Goal: Task Accomplishment & Management: Use online tool/utility

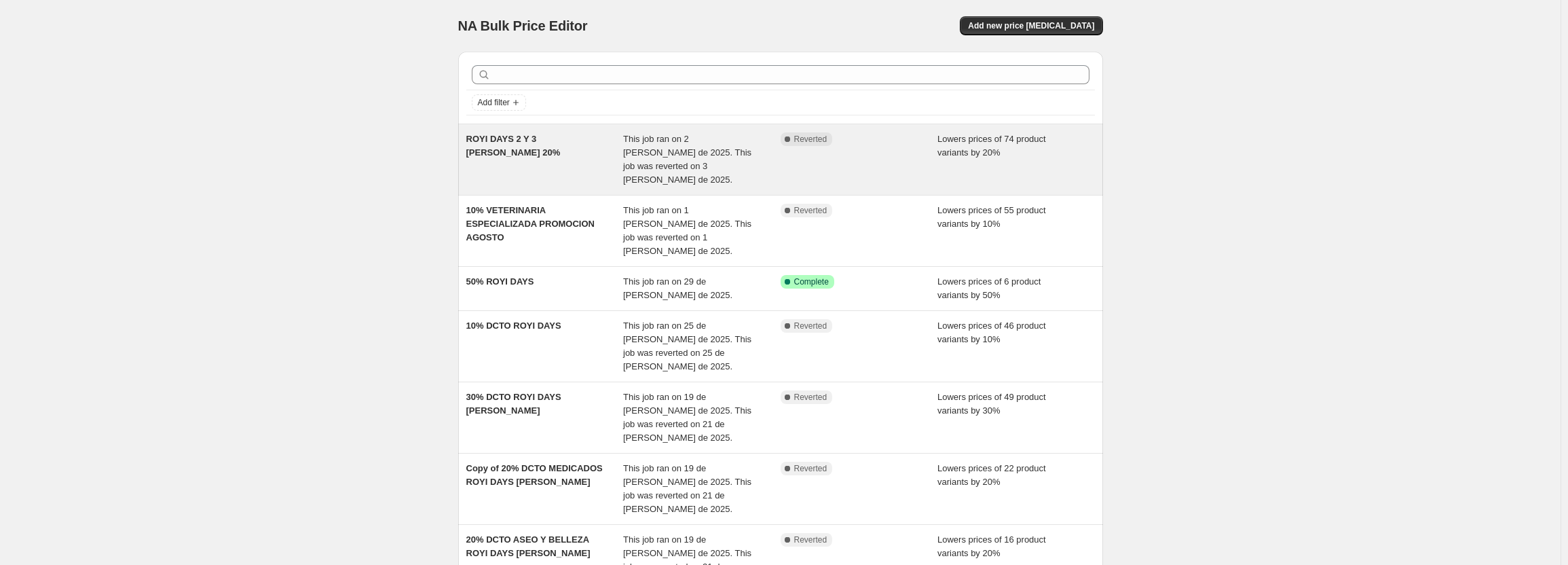
drag, startPoint x: 674, startPoint y: 145, endPoint x: 816, endPoint y: 135, distance: 142.4
click at [816, 135] on span "Reverted" at bounding box center [811, 139] width 33 height 11
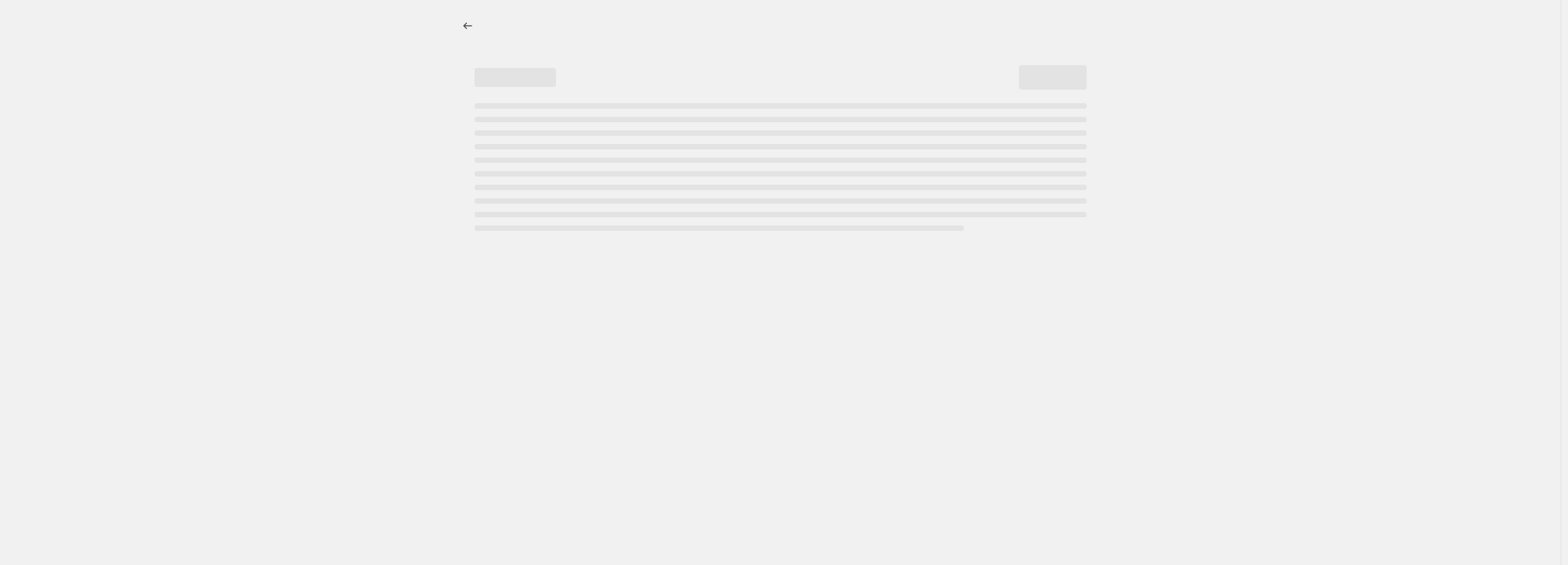
select select "percentage"
select select "pp"
select select "collection"
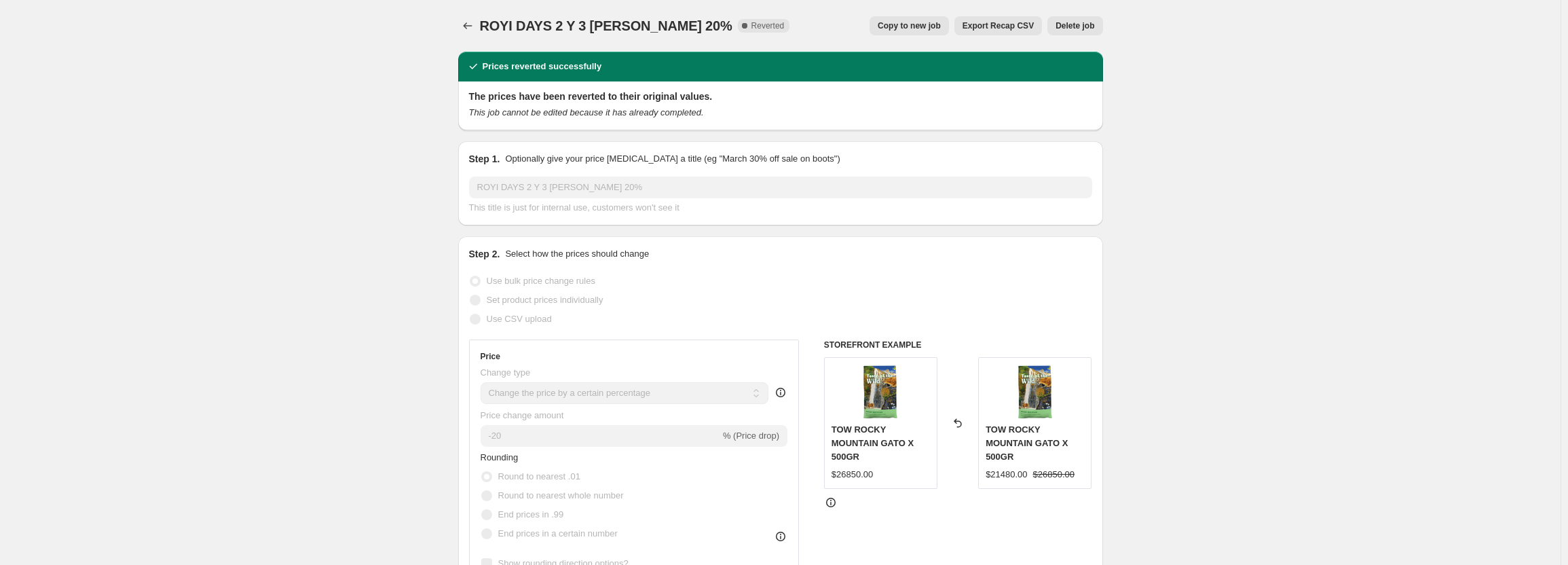
click at [940, 27] on span "Copy to new job" at bounding box center [909, 25] width 64 height 11
select select "percentage"
select select "pp"
select select "collection"
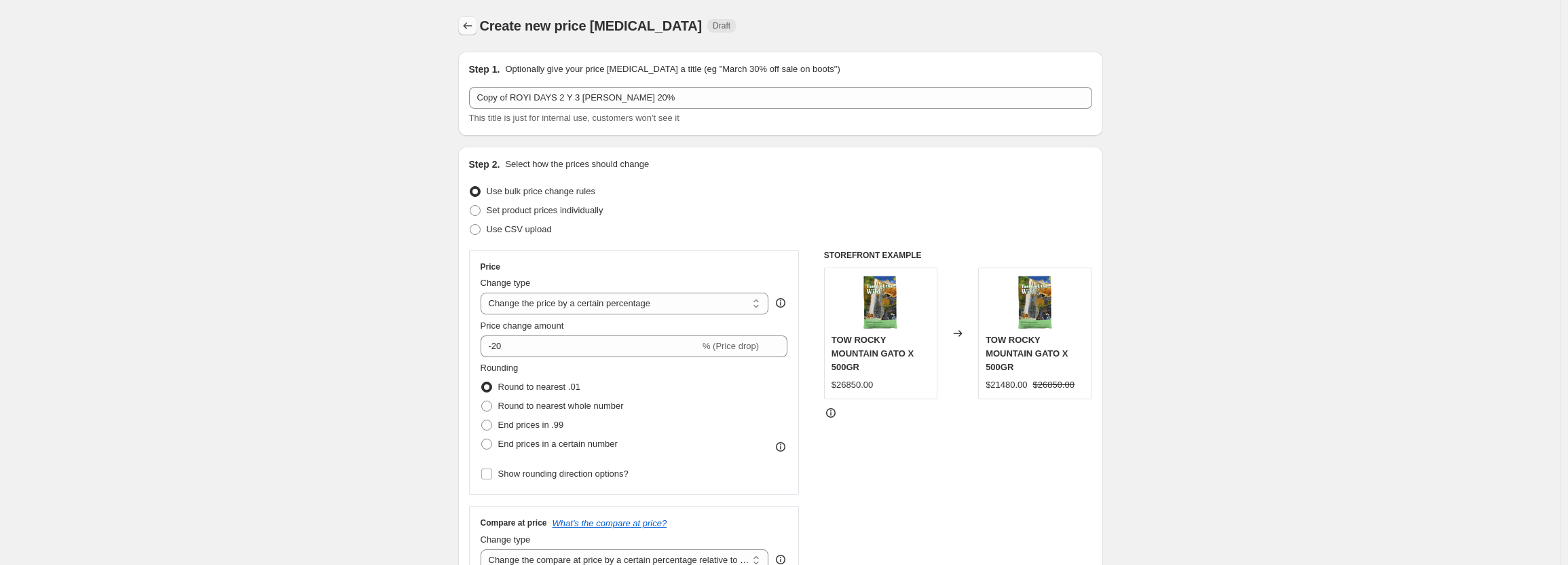
click at [474, 28] on icon "Price change jobs" at bounding box center [467, 26] width 13 height 13
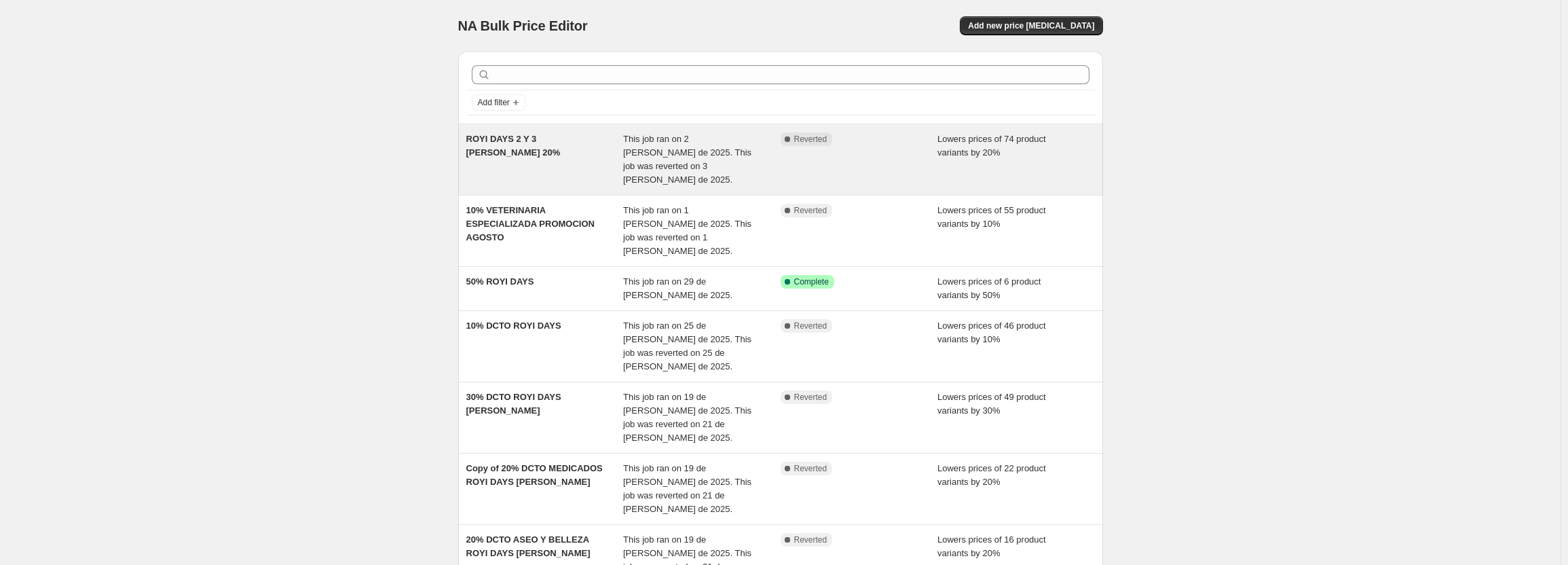
click at [773, 161] on div "This job ran on 2 [PERSON_NAME] de 2025. This job was reverted on 3 [PERSON_NAM…" at bounding box center [701, 159] width 157 height 54
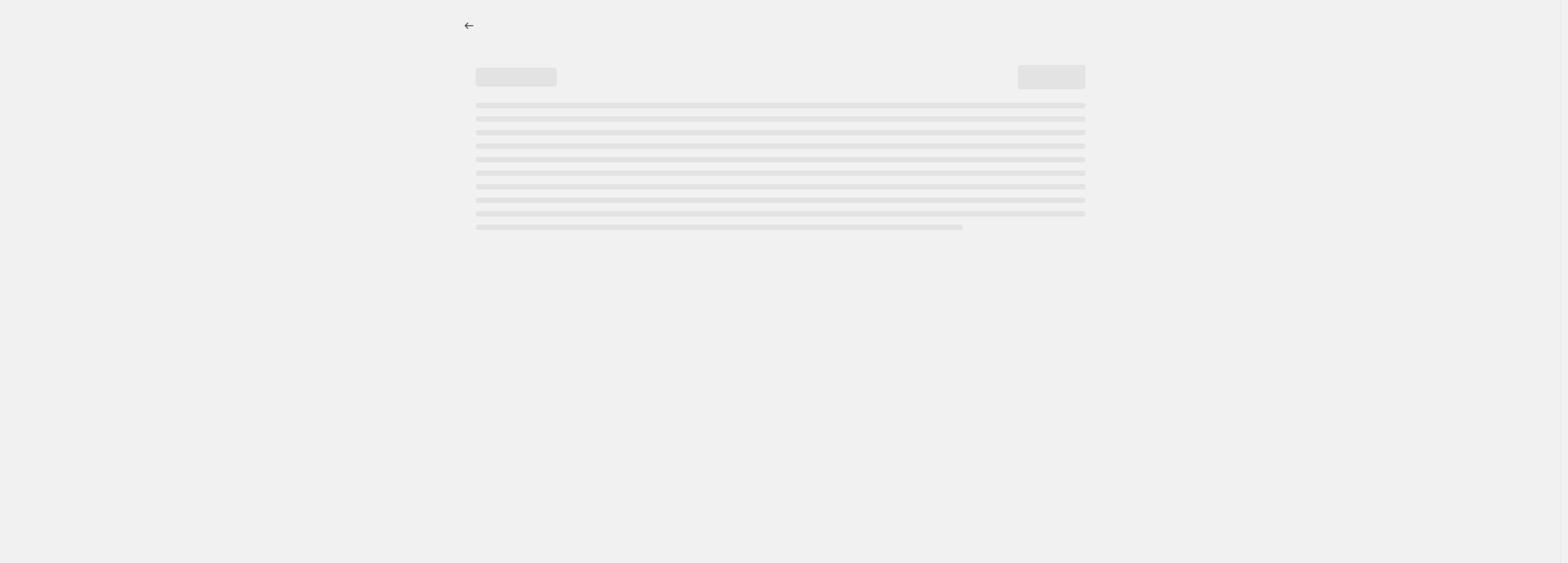
select select "percentage"
select select "pp"
select select "collection"
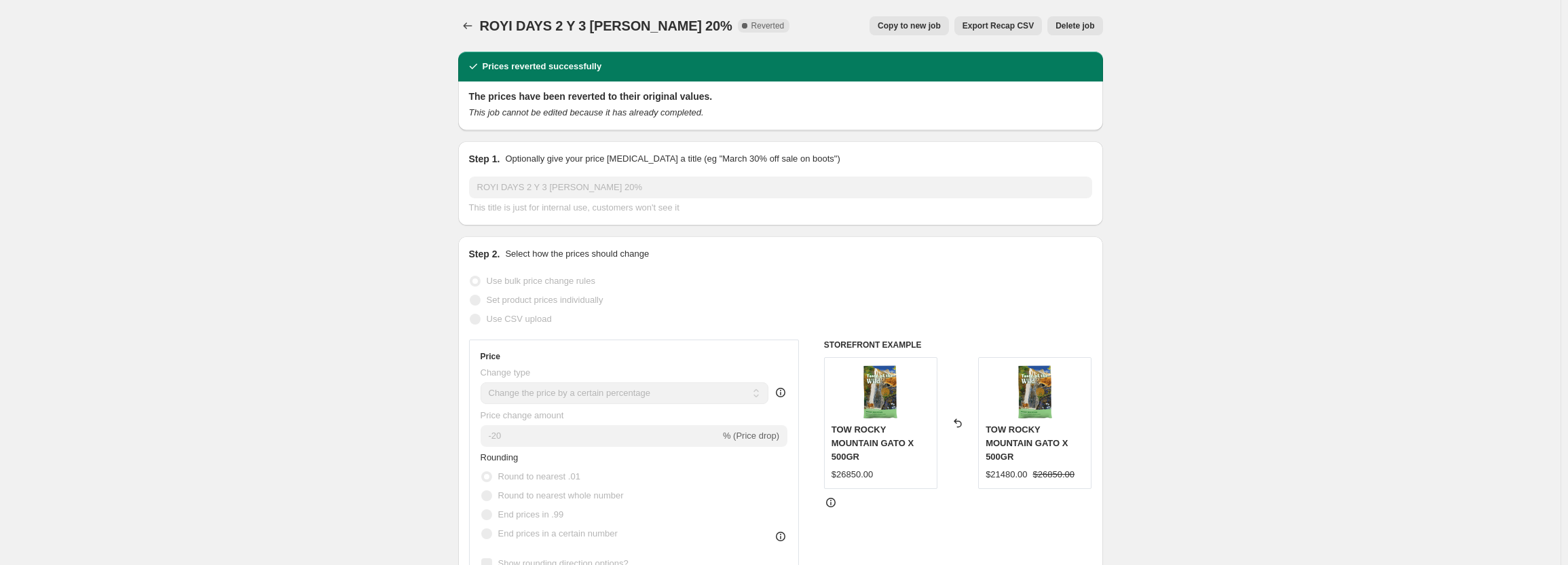
click at [933, 27] on span "Copy to new job" at bounding box center [909, 25] width 64 height 11
select select "percentage"
select select "pp"
select select "collection"
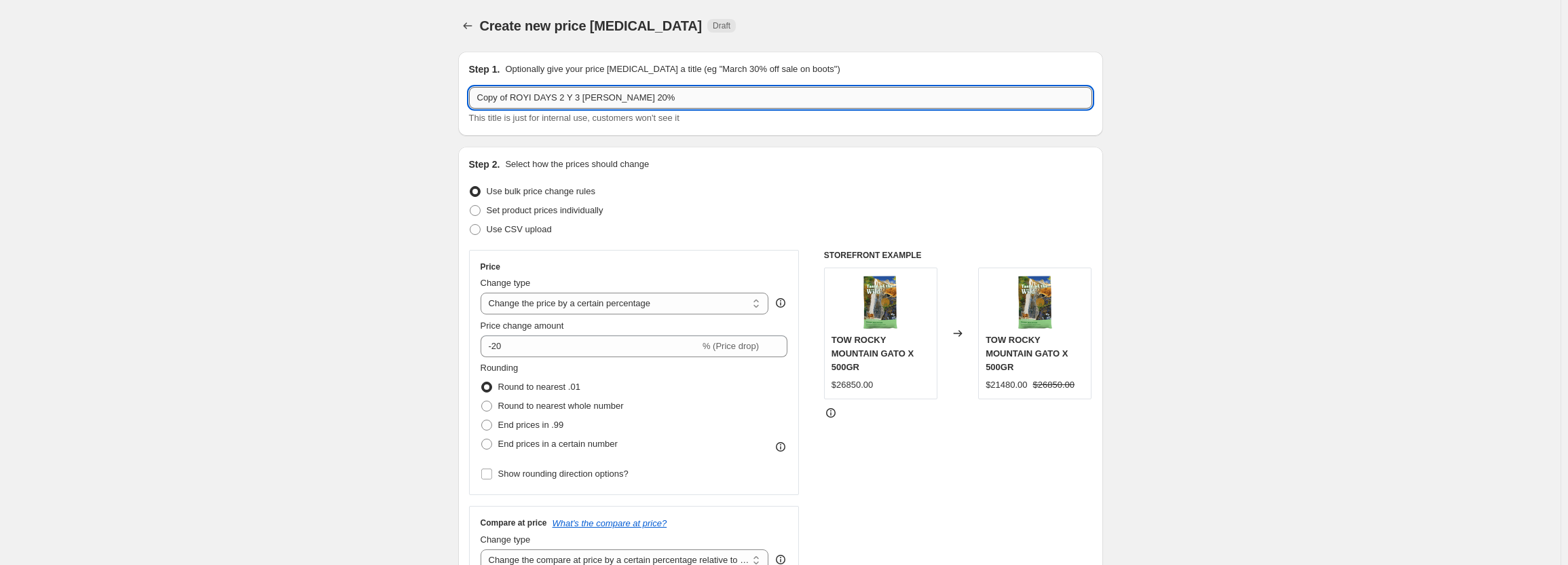
click at [729, 95] on input "Copy of ROYI DAYS 2 Y 3 DE AGOSTO 20%" at bounding box center [780, 98] width 623 height 22
type input "10%DCTO TIKY"
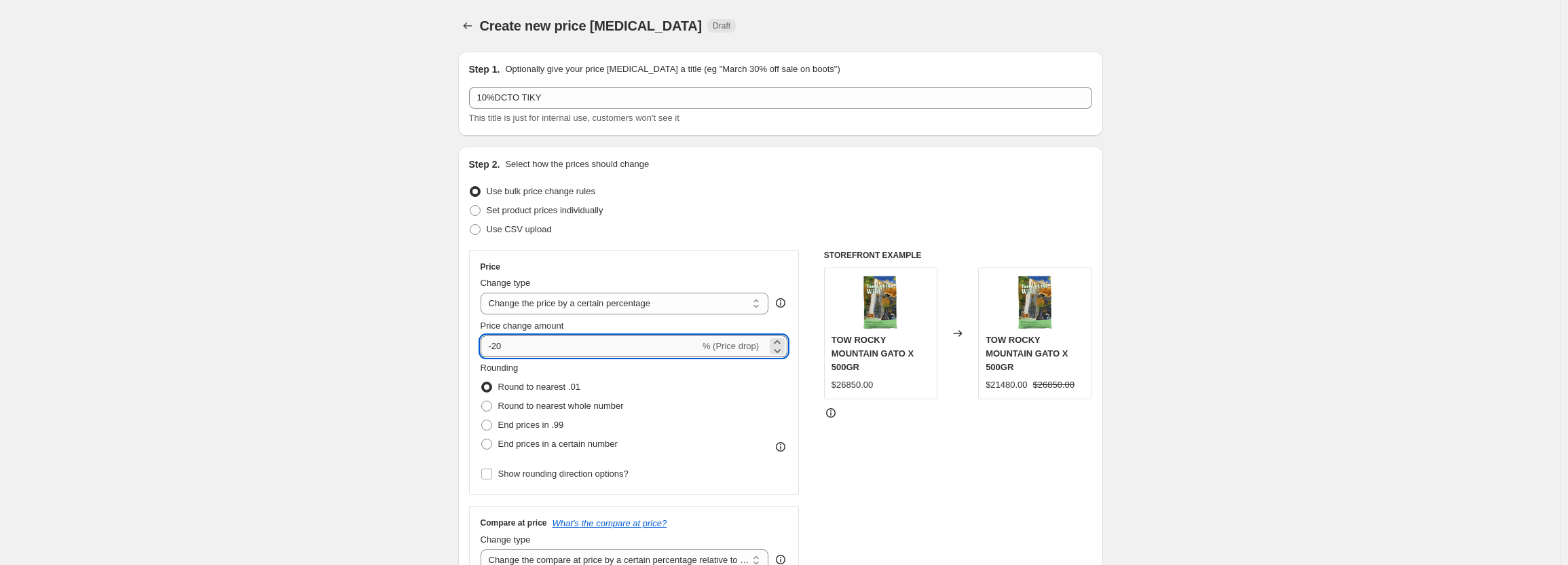
click at [537, 346] on input "-20" at bounding box center [590, 346] width 219 height 22
type input "-2"
type input "-10"
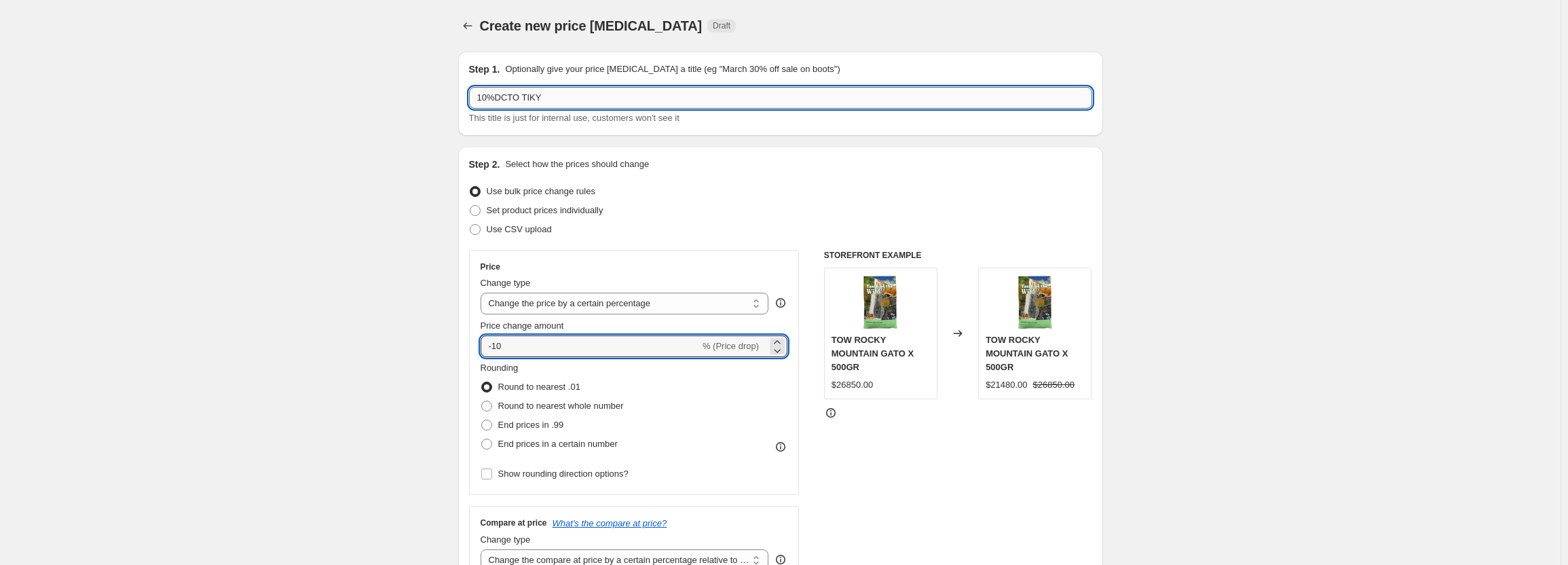
click at [637, 98] on input "10%DCTO TIKY" at bounding box center [780, 98] width 623 height 22
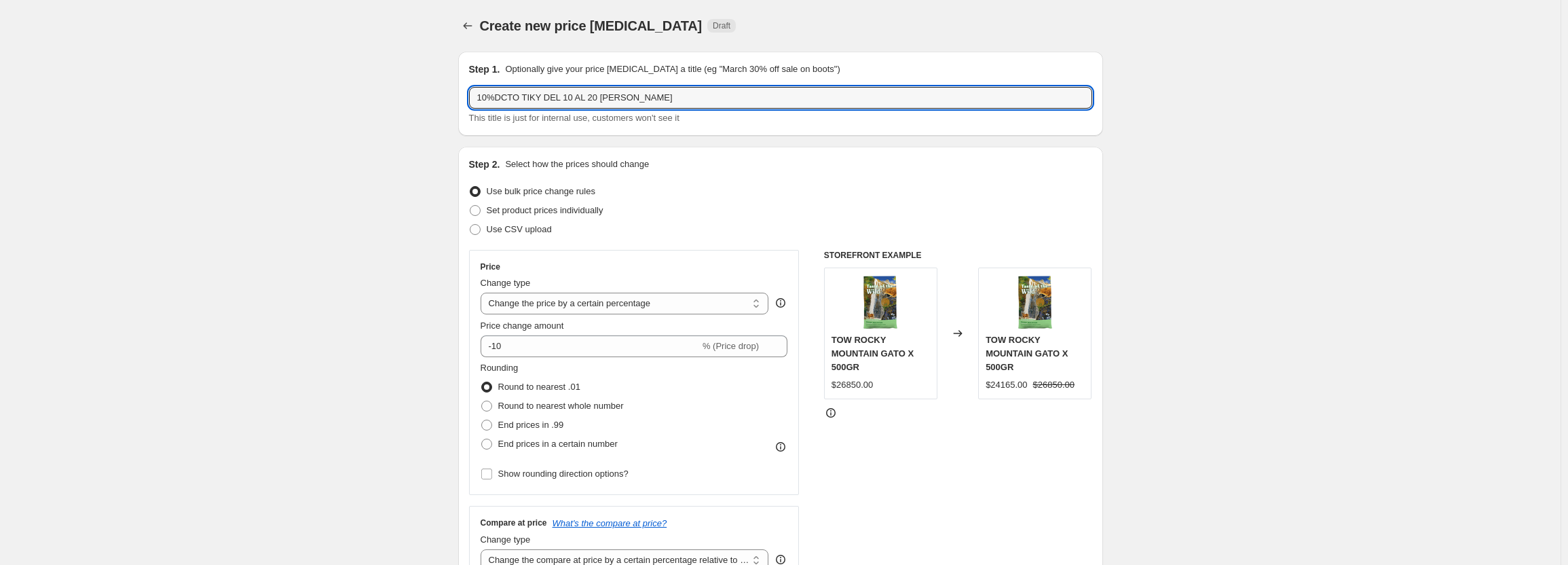
type input "10%DCTO TIKY DEL 10 AL 20 DE AGOSTO"
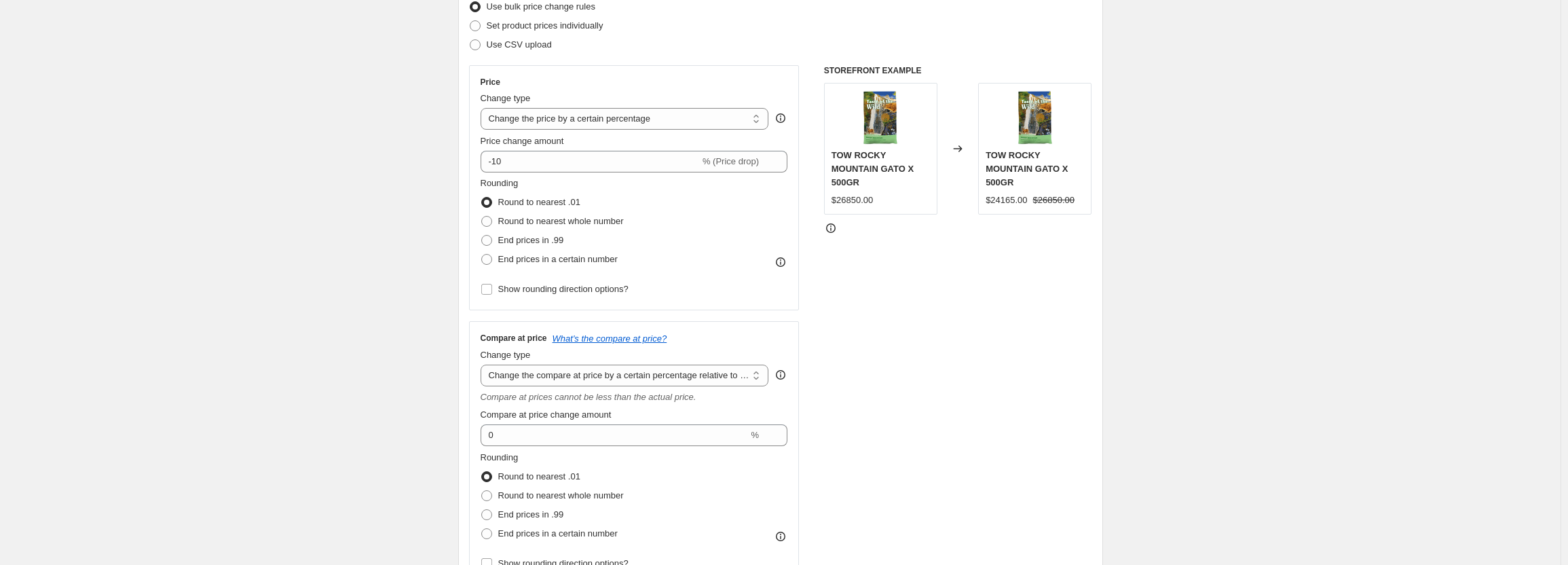
scroll to position [272, 0]
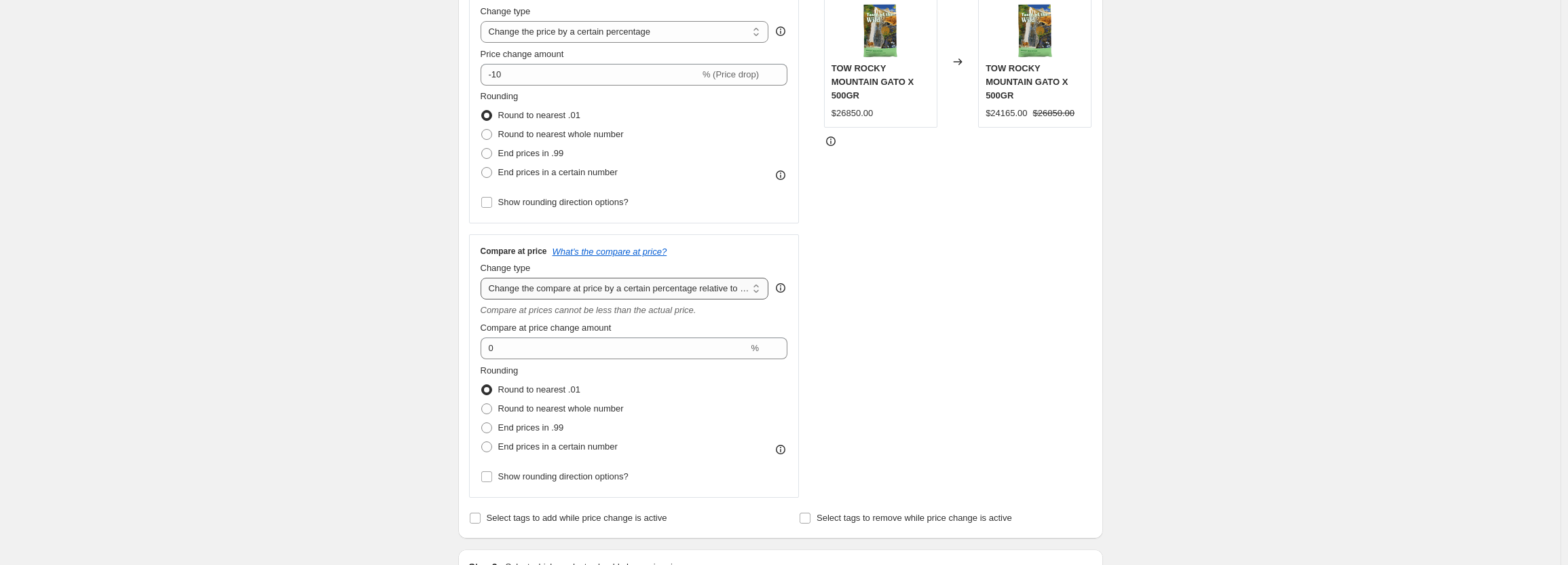
click at [708, 297] on select "Change the compare at price to the current price (sale) Change the compare at p…" at bounding box center [624, 288] width 288 height 22
click at [483, 277] on select "Change the compare at price to the current price (sale) Change the compare at p…" at bounding box center [624, 288] width 288 height 22
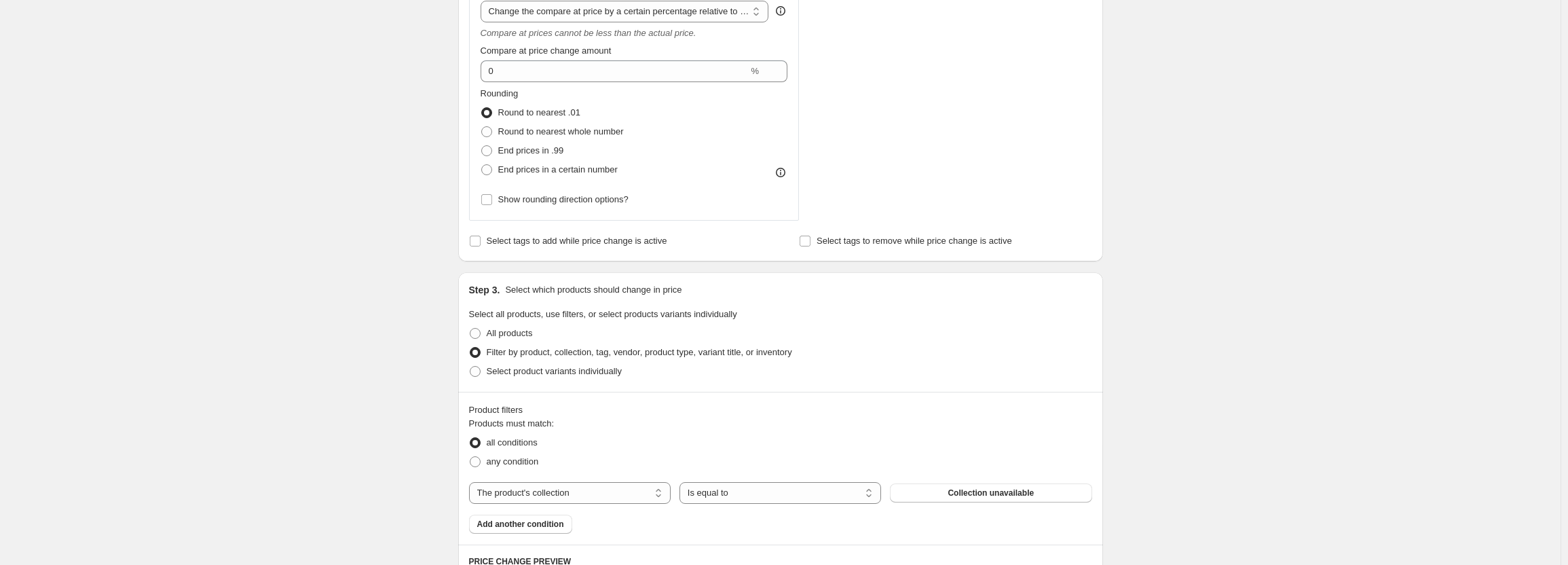
scroll to position [611, 0]
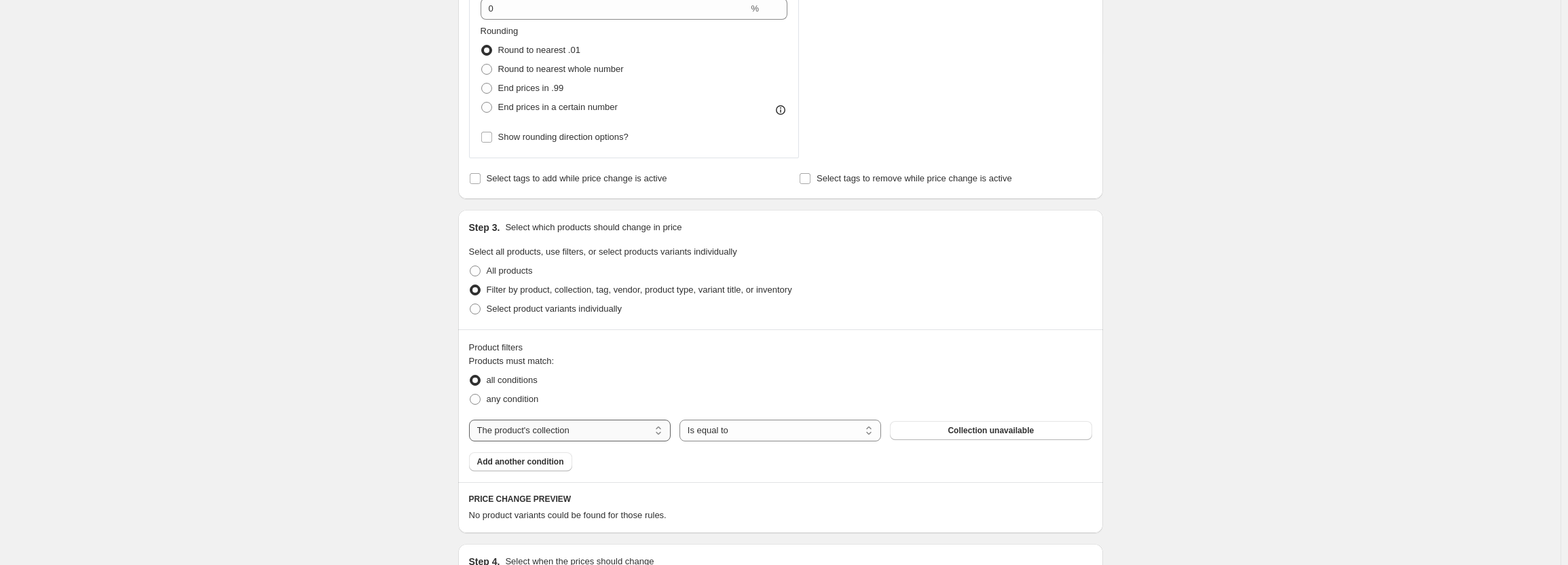
click at [570, 428] on select "The product The product's collection The product's tag The product's vendor The…" at bounding box center [569, 430] width 201 height 22
click at [471, 420] on select "The product The product's collection The product's tag The product's vendor The…" at bounding box center [569, 430] width 201 height 22
click at [1003, 432] on span "Collection unavailable" at bounding box center [990, 430] width 86 height 11
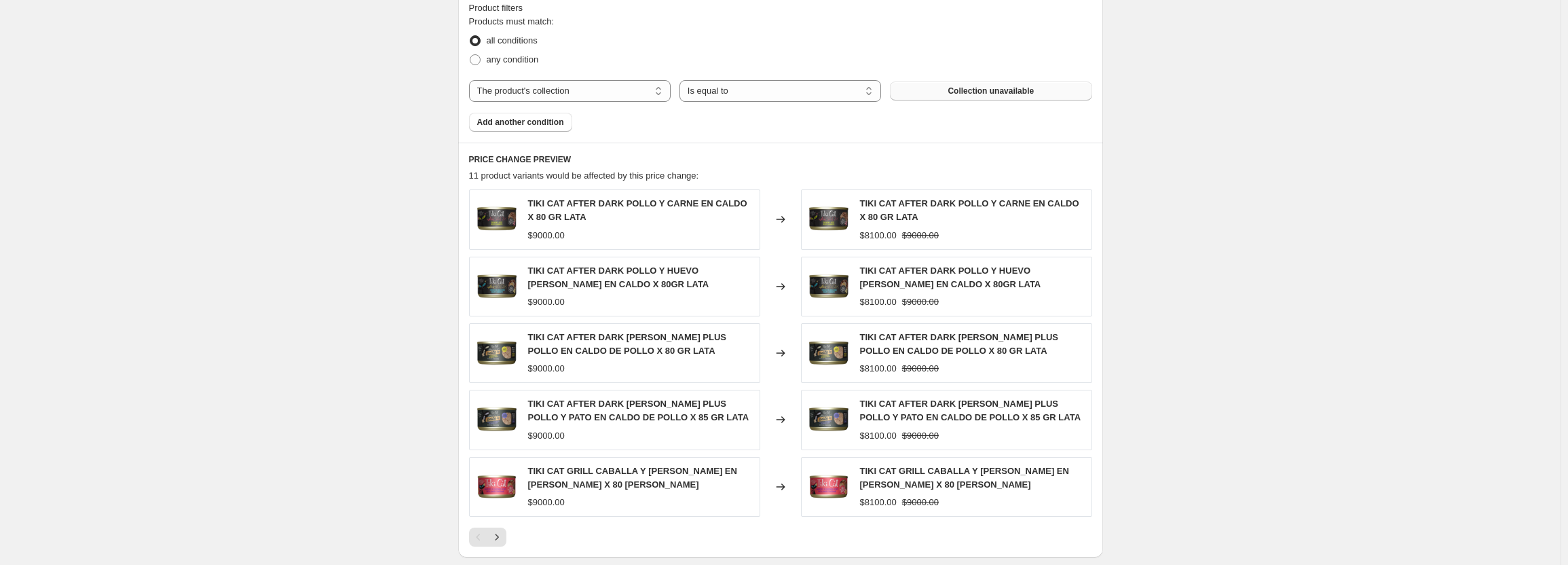
scroll to position [1153, 0]
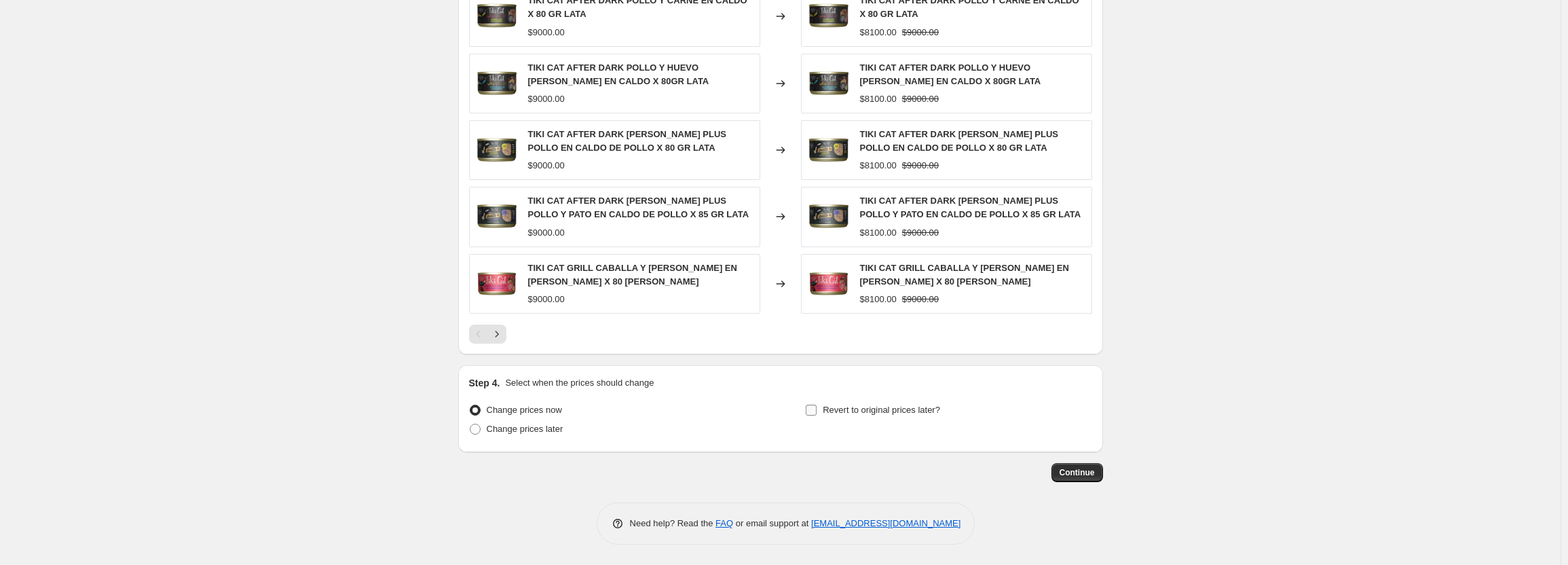
click at [825, 413] on label "Revert to original prices later?" at bounding box center [873, 410] width 135 height 19
click at [817, 413] on input "Revert to original prices later?" at bounding box center [811, 410] width 11 height 11
checkbox input "true"
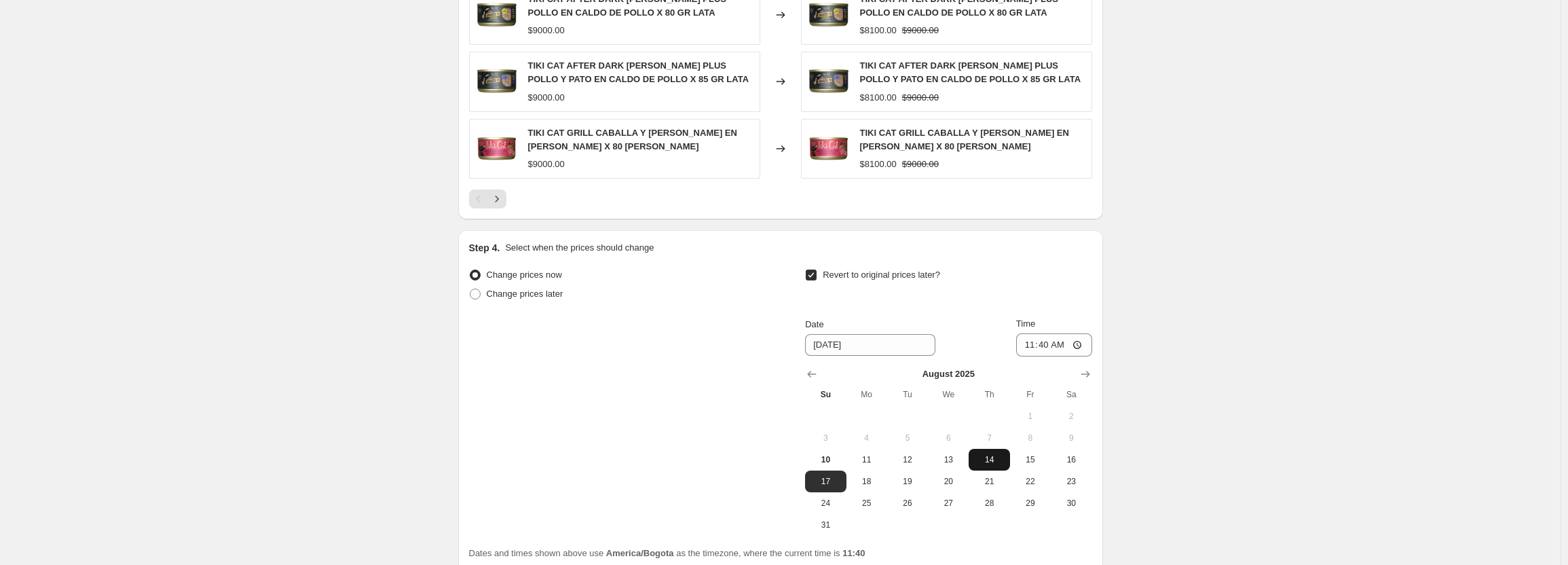
scroll to position [1290, 0]
click at [945, 486] on button "20" at bounding box center [948, 480] width 41 height 22
type input "8/20/2025"
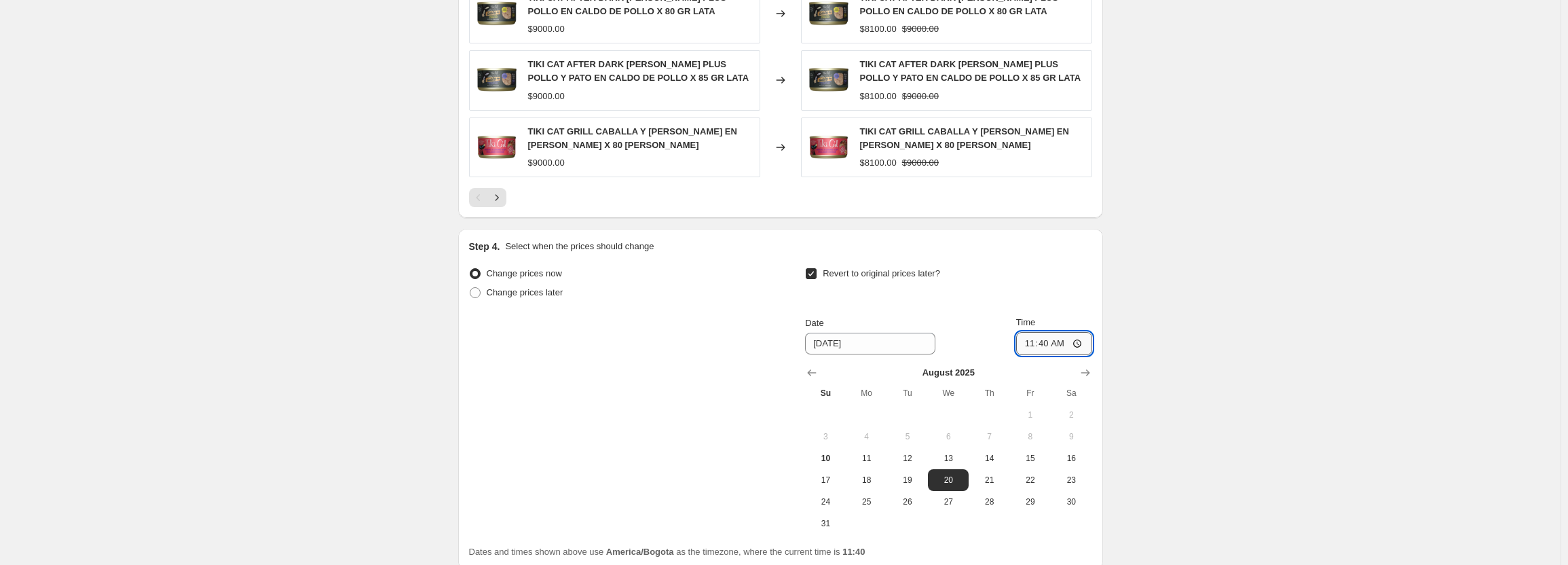
click at [1045, 342] on input "11:40" at bounding box center [1054, 344] width 76 height 23
type input "23:59"
click at [655, 276] on div "Change prices now" at bounding box center [612, 273] width 287 height 19
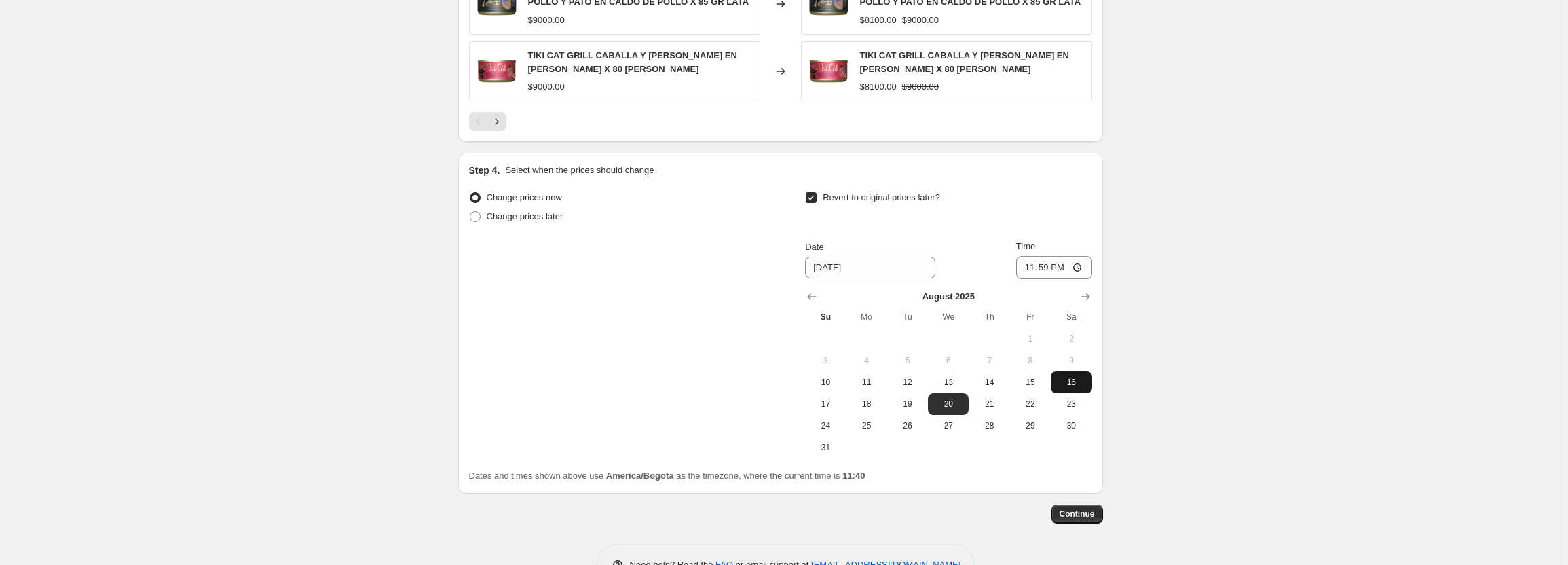
scroll to position [1407, 0]
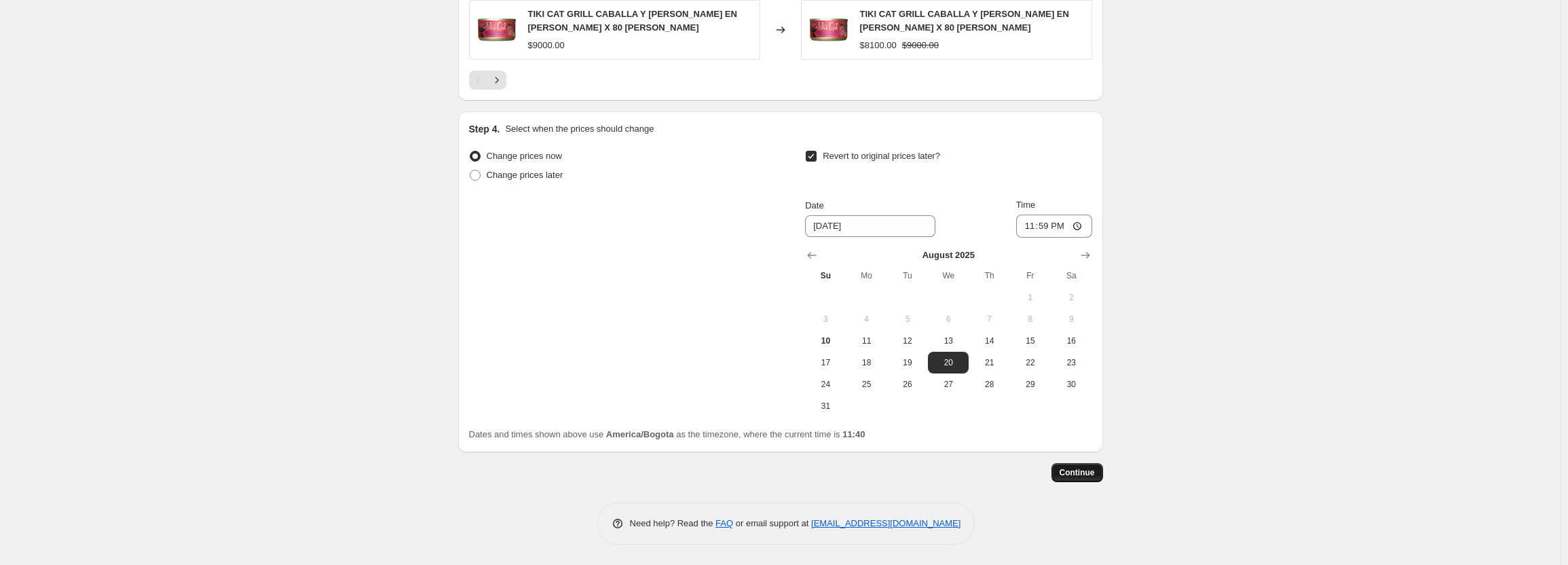
click at [1079, 469] on span "Continue" at bounding box center [1077, 472] width 35 height 11
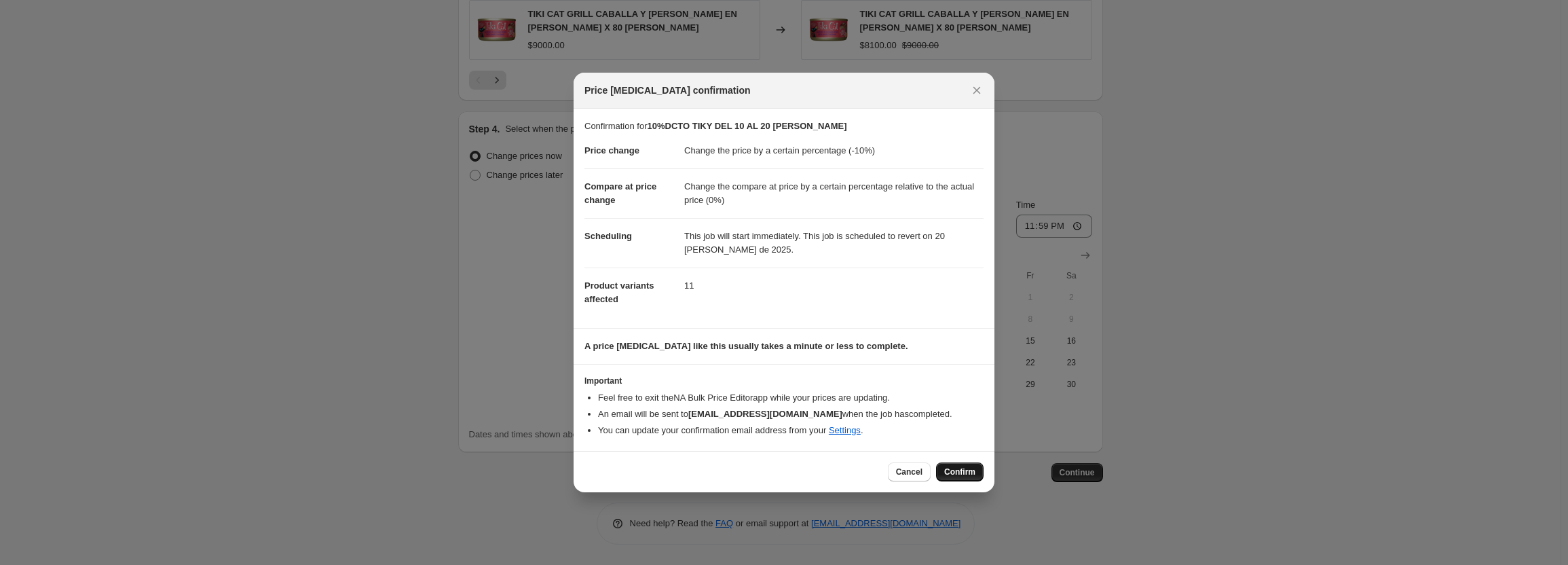
click at [970, 472] on span "Confirm" at bounding box center [959, 471] width 31 height 11
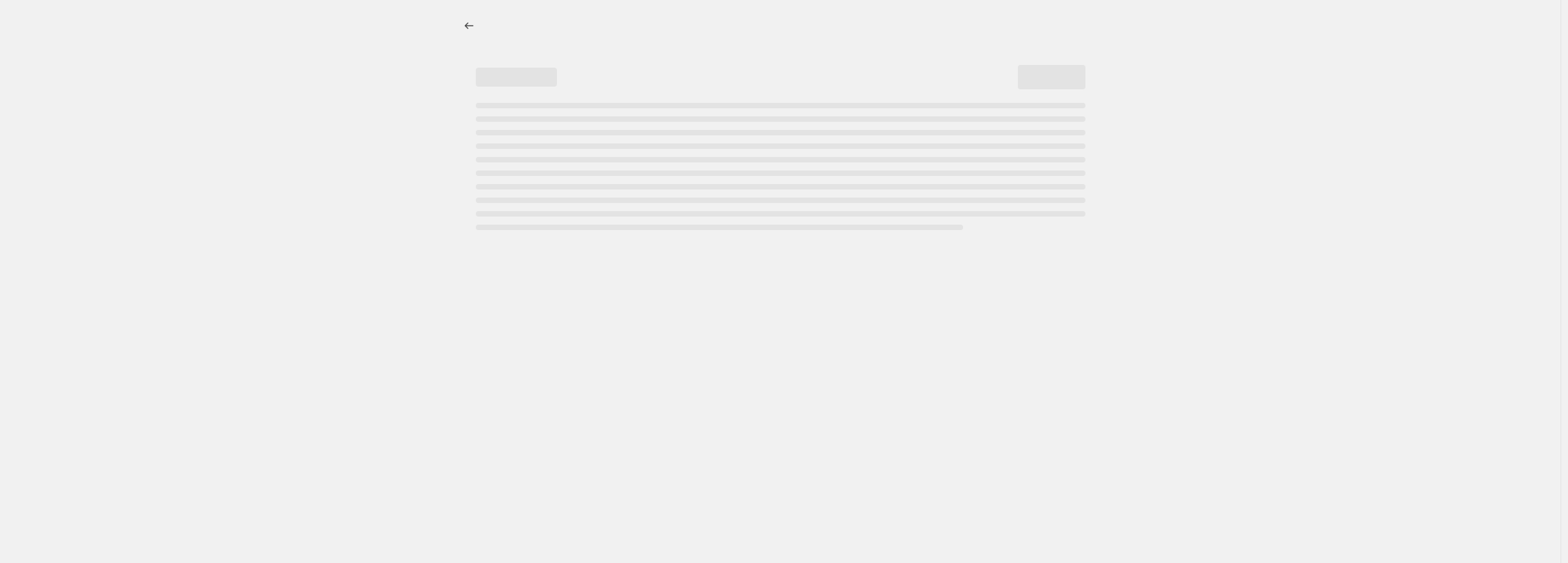
select select "percentage"
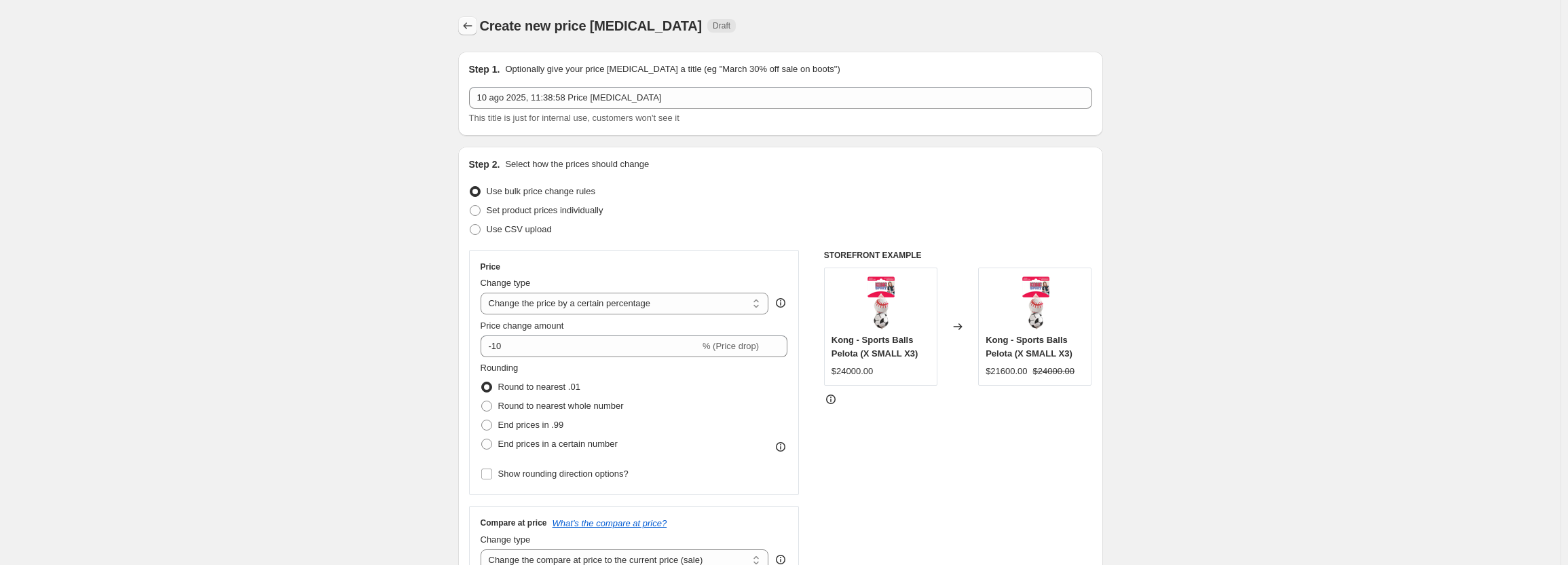
click at [464, 27] on button "Price change jobs" at bounding box center [467, 25] width 19 height 19
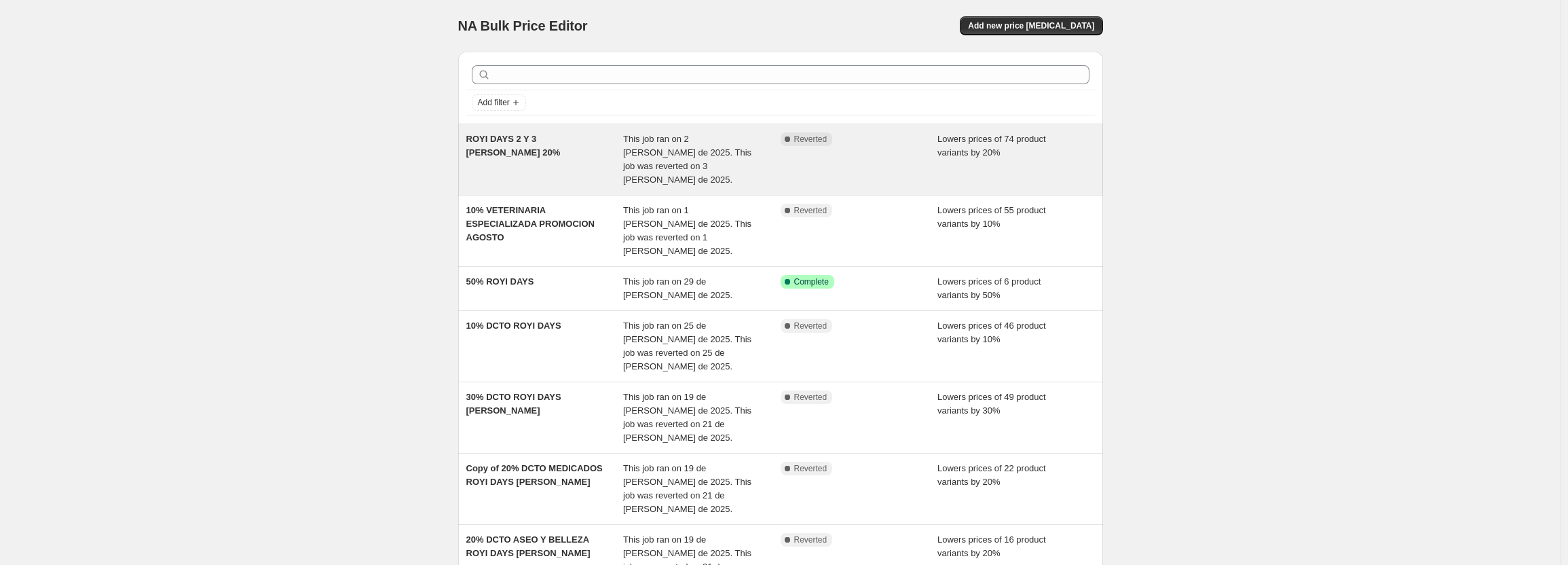
click at [701, 145] on div "This job ran on 2 [PERSON_NAME] de 2025. This job was reverted on 3 [PERSON_NAM…" at bounding box center [701, 159] width 157 height 54
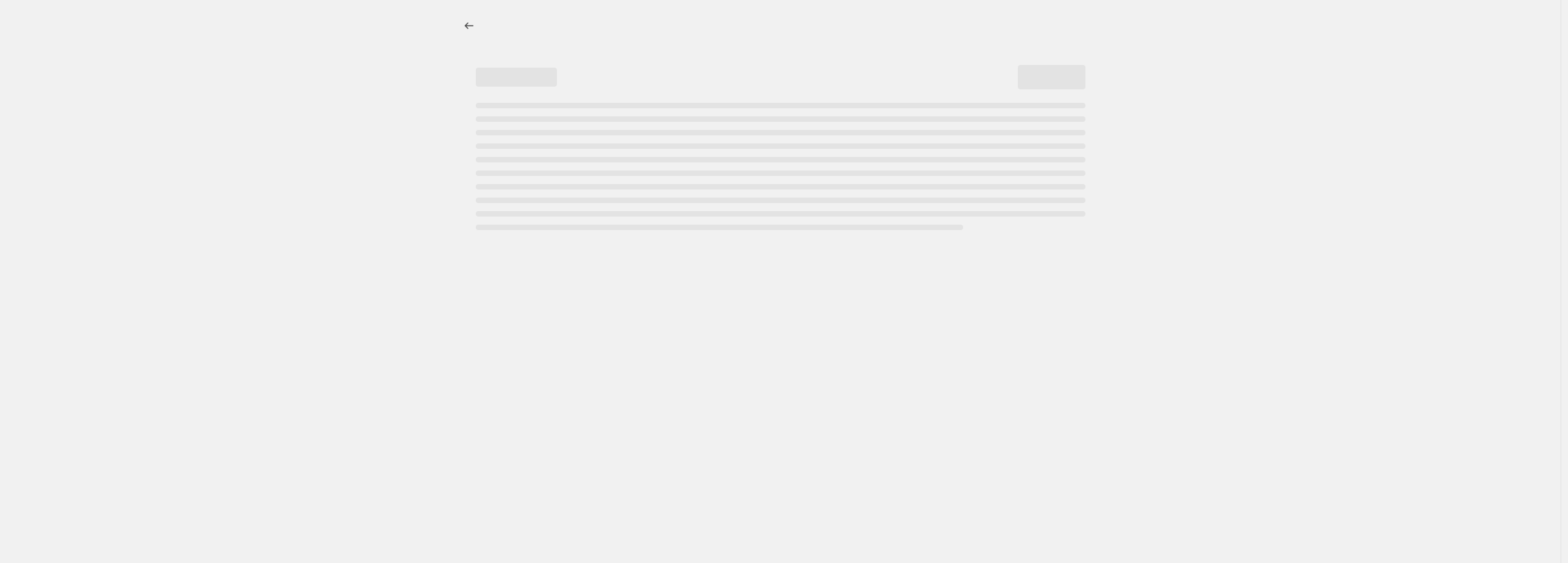
select select "percentage"
select select "pp"
select select "collection"
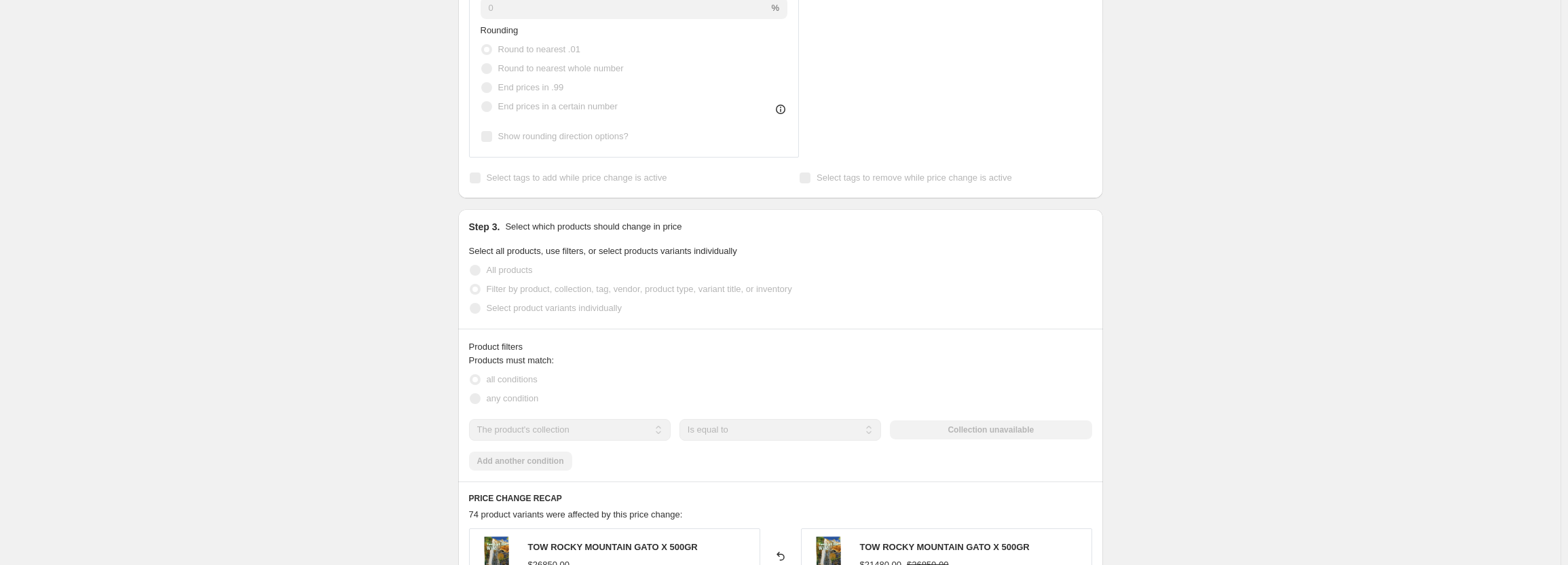
scroll to position [746, 0]
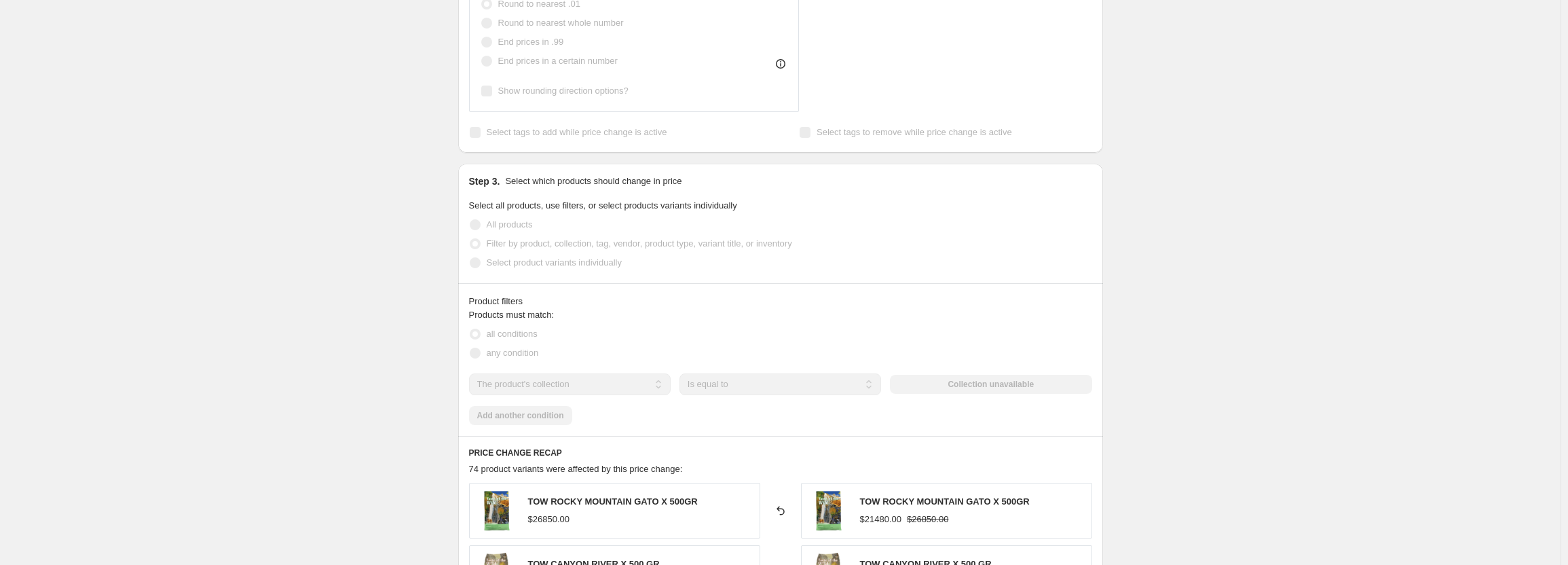
select select "percentage"
select select "pp"
select select "collection"
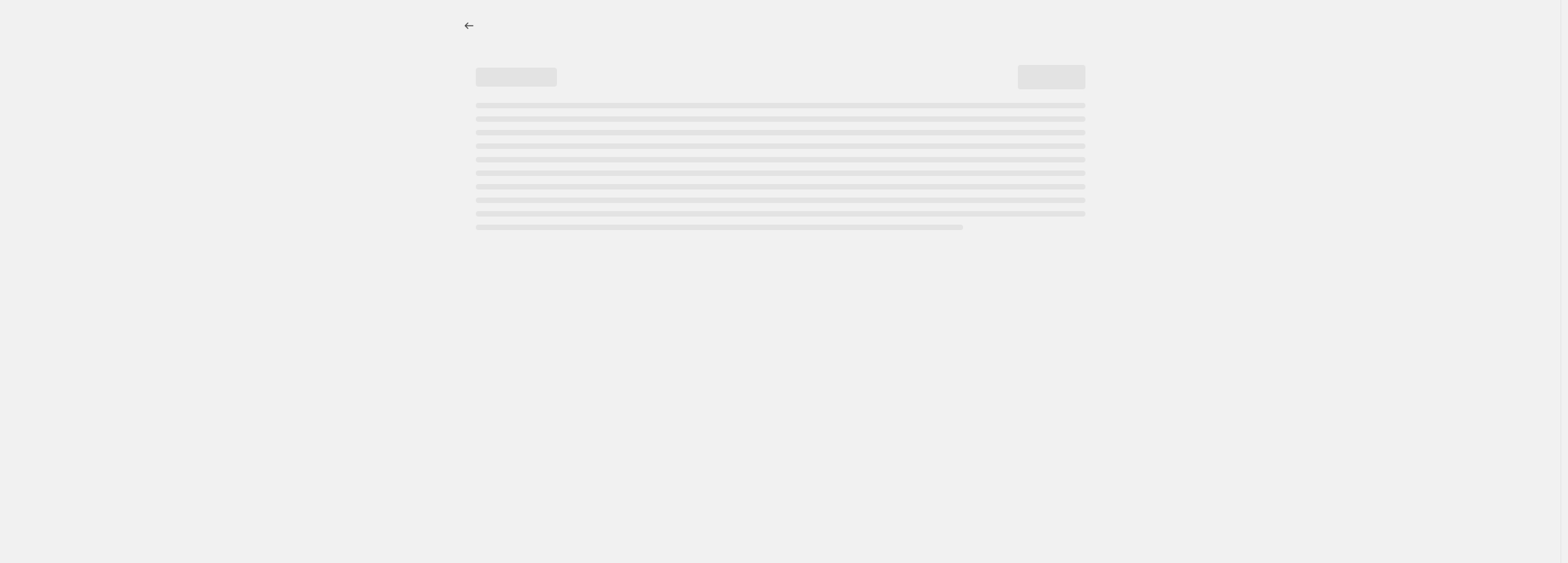
select select "percentage"
select select "pp"
select select "collection"
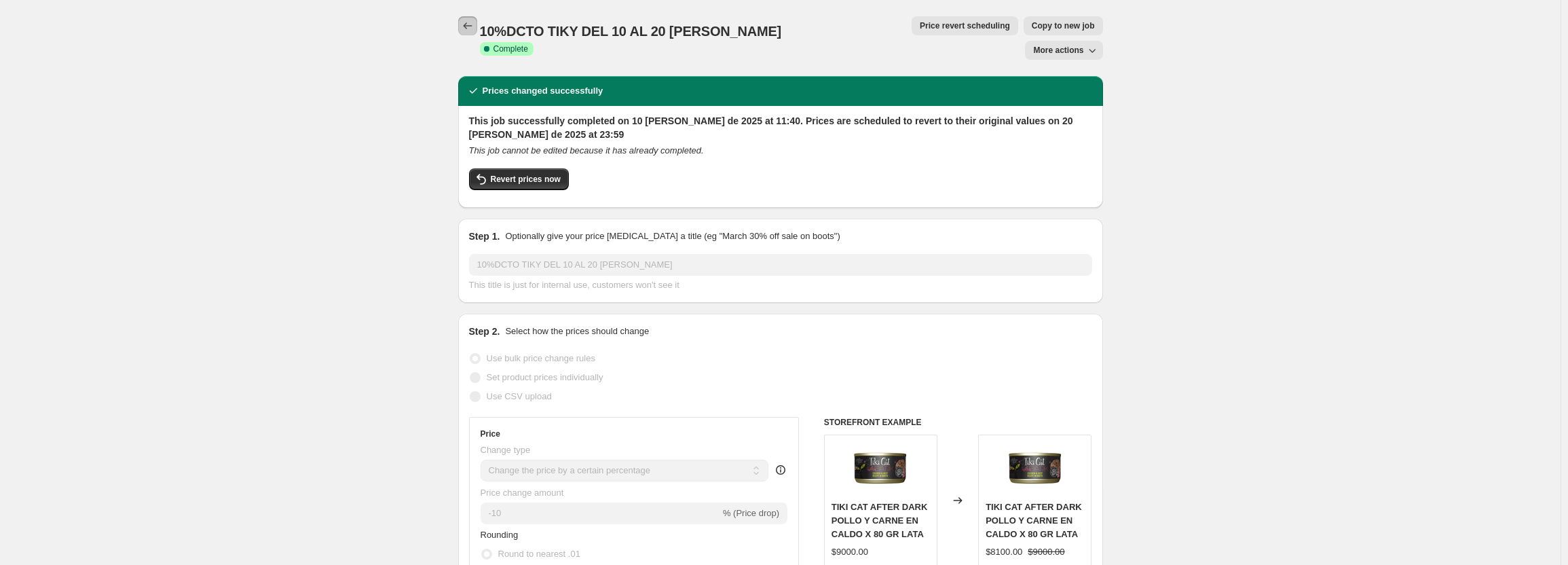
click at [469, 27] on icon "Price change jobs" at bounding box center [467, 26] width 13 height 13
